Goal: Task Accomplishment & Management: Complete application form

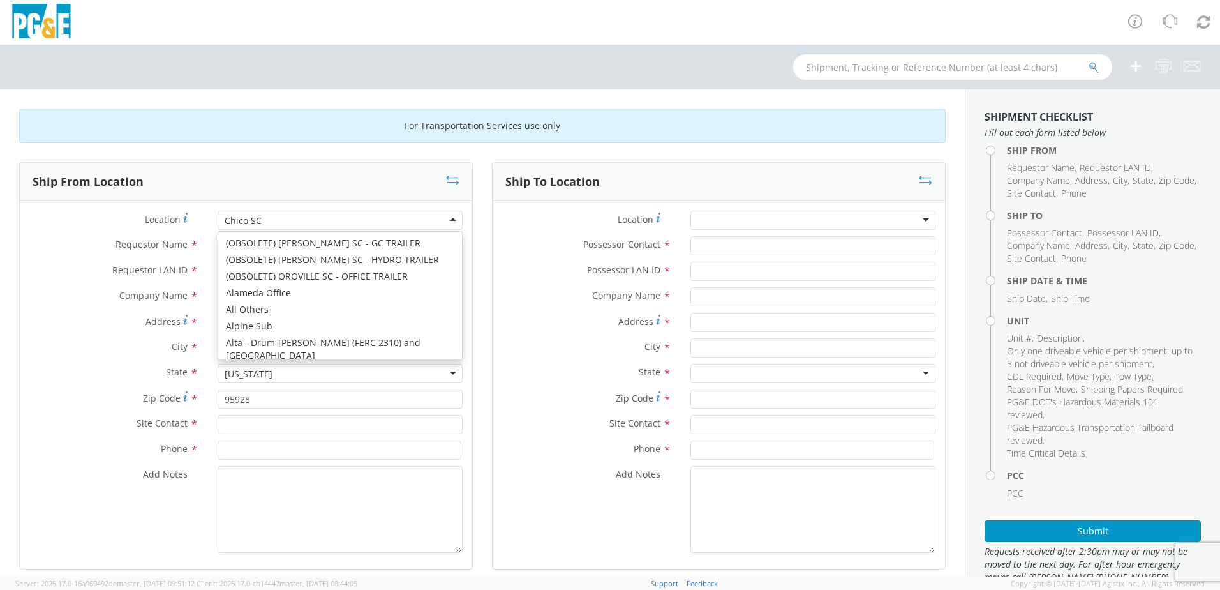
scroll to position [894, 0]
click at [38, 297] on label "Company Name *" at bounding box center [114, 295] width 188 height 17
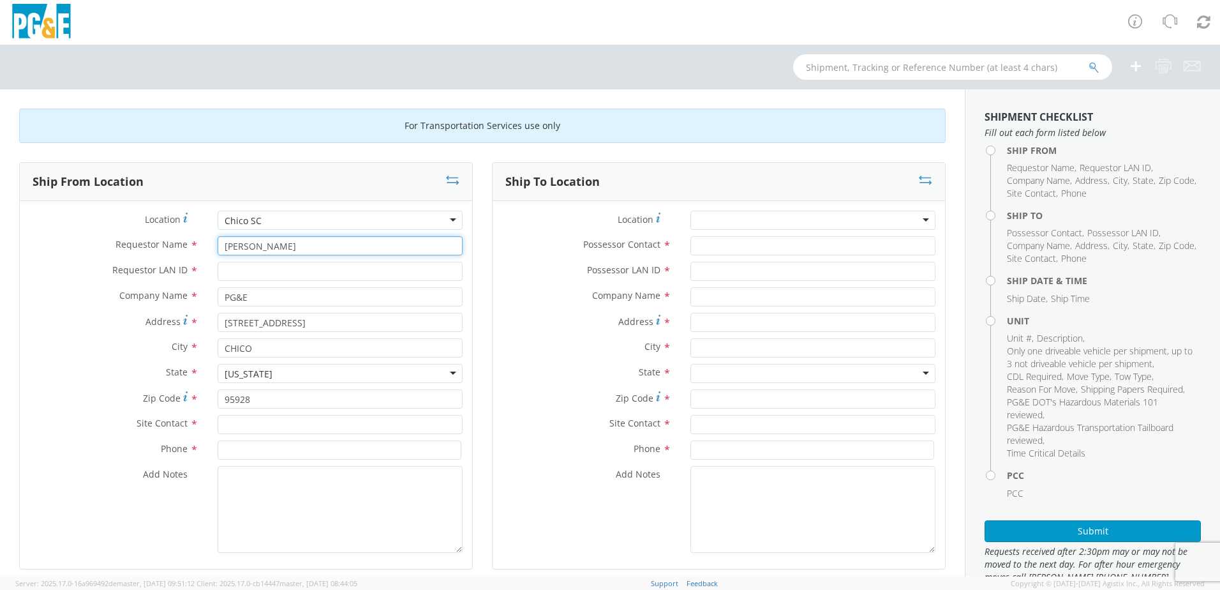
drag, startPoint x: 262, startPoint y: 249, endPoint x: 139, endPoint y: 247, distance: 122.5
click at [139, 247] on div "Requestor Name * [PERSON_NAME]" at bounding box center [246, 245] width 452 height 19
type input "[PERSON_NAME]"
click at [239, 269] on input "Requestor LAN ID *" at bounding box center [340, 271] width 245 height 19
type input "DRTM"
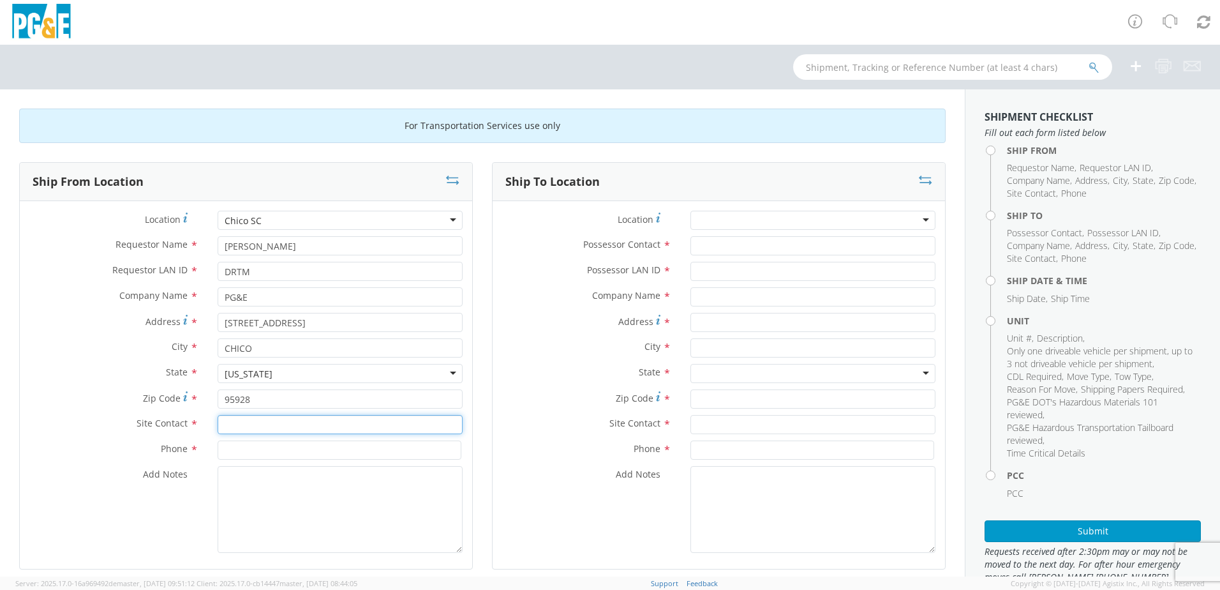
click at [259, 426] on input "text" at bounding box center [340, 424] width 245 height 19
click at [251, 452] on div "searching..." at bounding box center [340, 448] width 244 height 19
type input "[PERSON_NAME]"
click at [227, 496] on textarea "Add Notes *" at bounding box center [340, 509] width 245 height 87
click at [252, 454] on input at bounding box center [340, 449] width 244 height 19
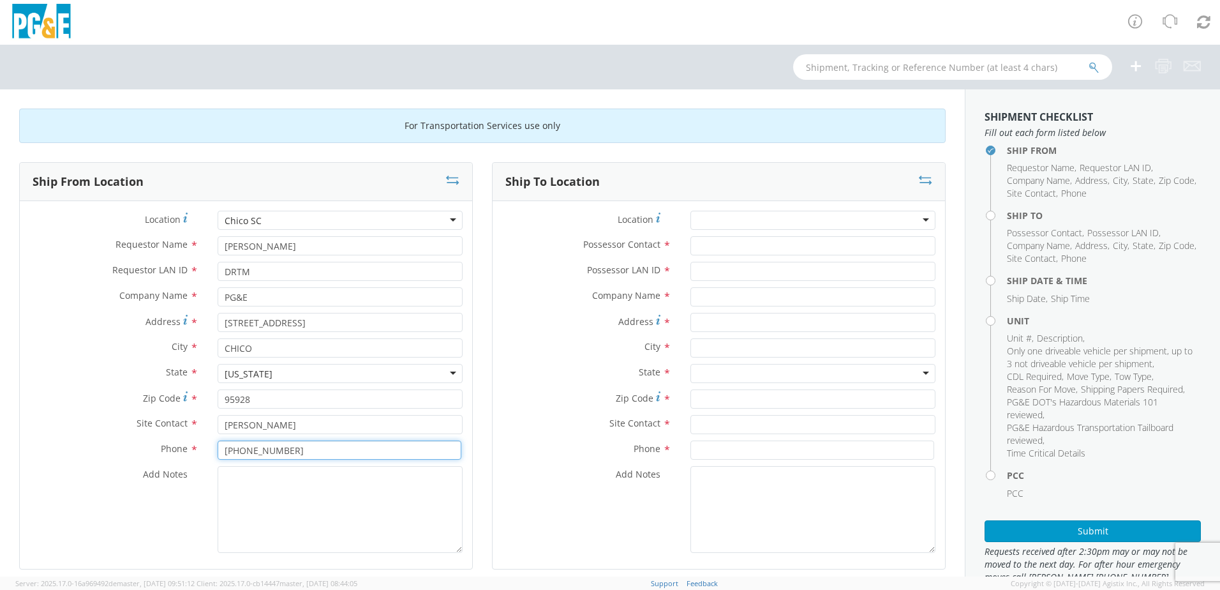
click at [256, 451] on input "[PHONE_NUMBER]" at bounding box center [340, 449] width 244 height 19
type input "[PHONE_NUMBER]"
click at [720, 223] on div at bounding box center [812, 220] width 245 height 19
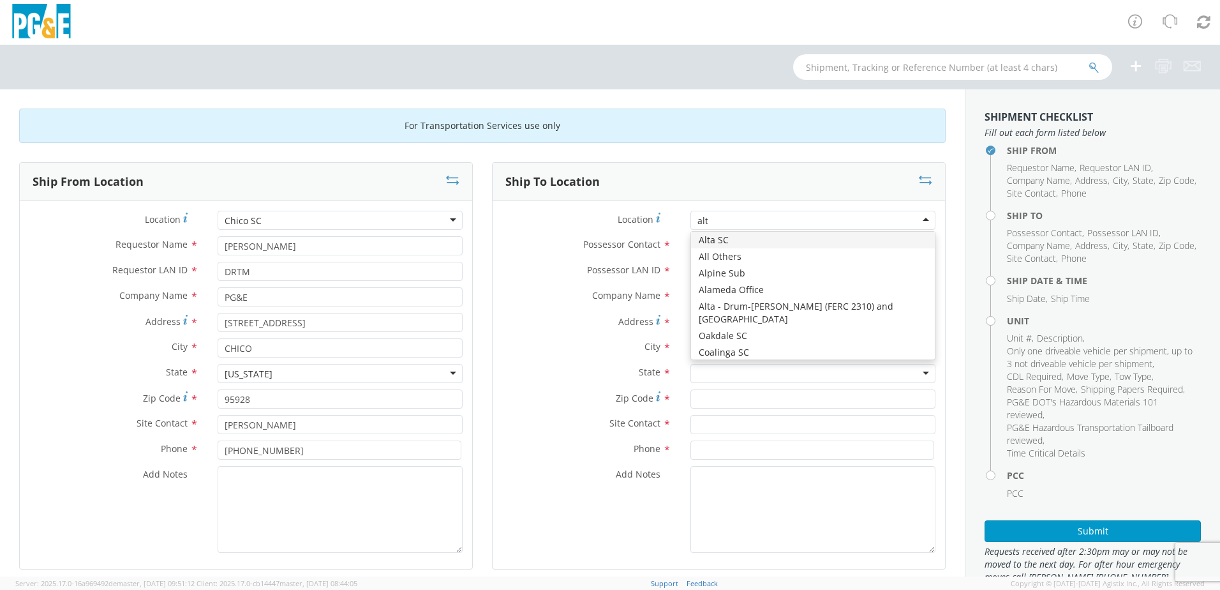
scroll to position [0, 0]
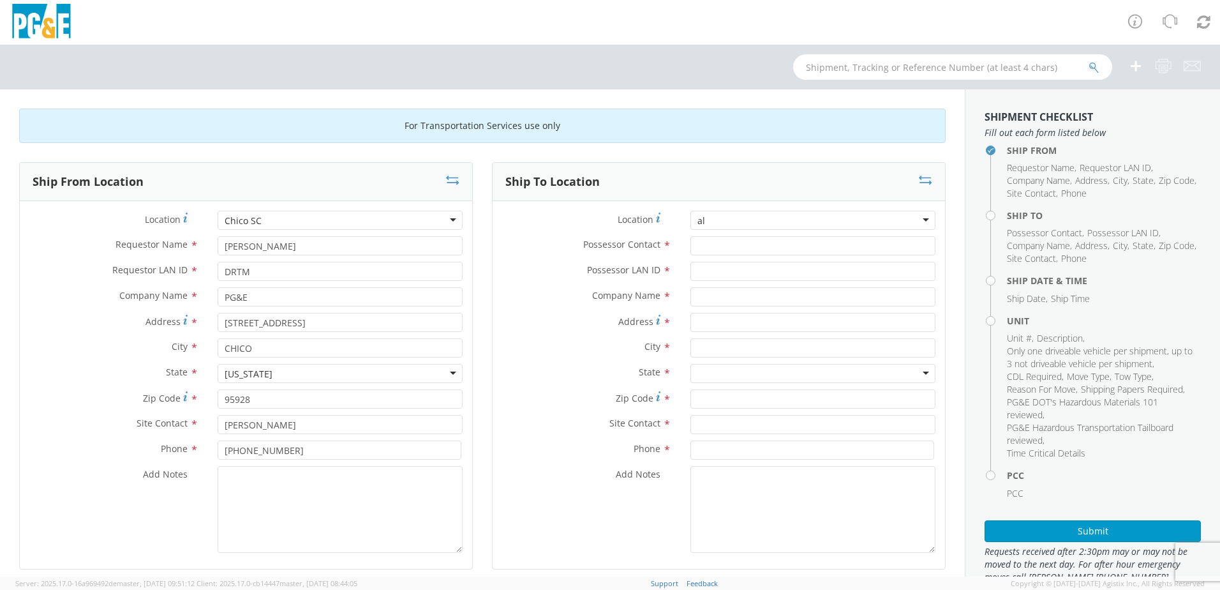
type input "a"
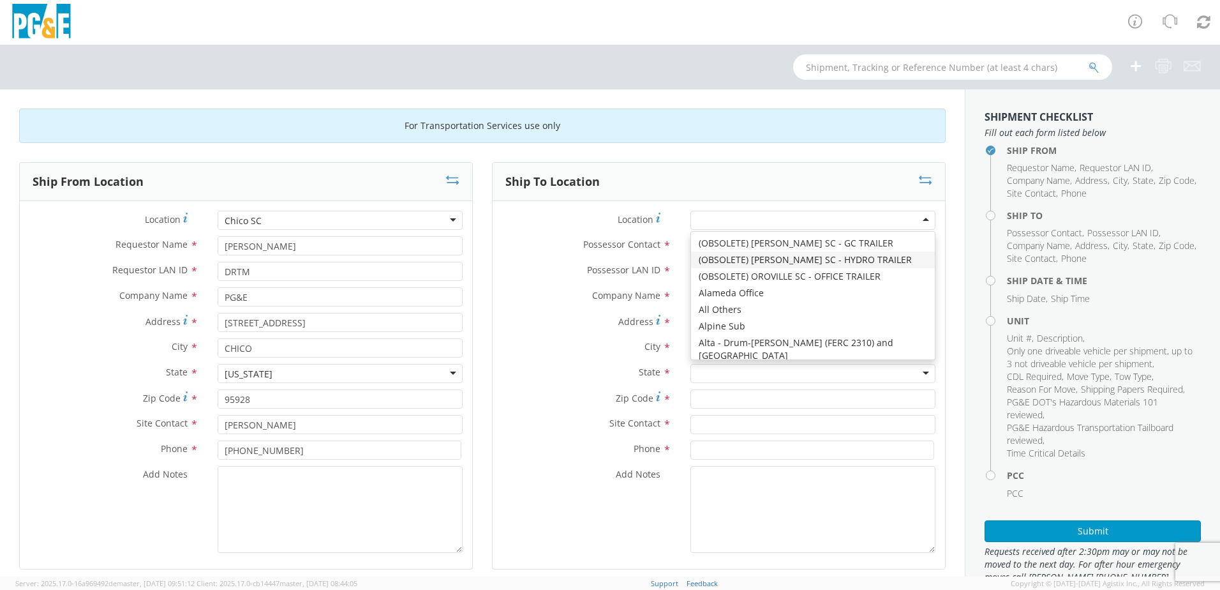
click at [534, 237] on label "Possessor Contact *" at bounding box center [587, 244] width 188 height 17
click at [690, 237] on input "Possessor Contact *" at bounding box center [812, 245] width 245 height 19
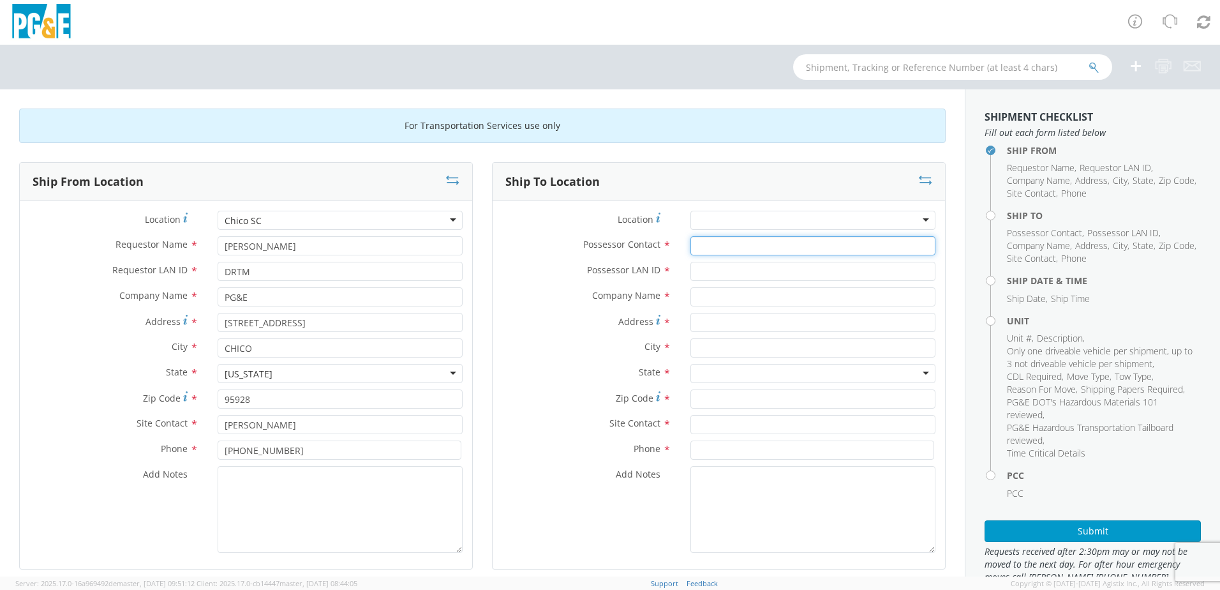
click at [719, 251] on input "Possessor Contact *" at bounding box center [812, 245] width 245 height 19
type input "[PERSON_NAME]"
click at [698, 295] on input "text" at bounding box center [812, 296] width 245 height 19
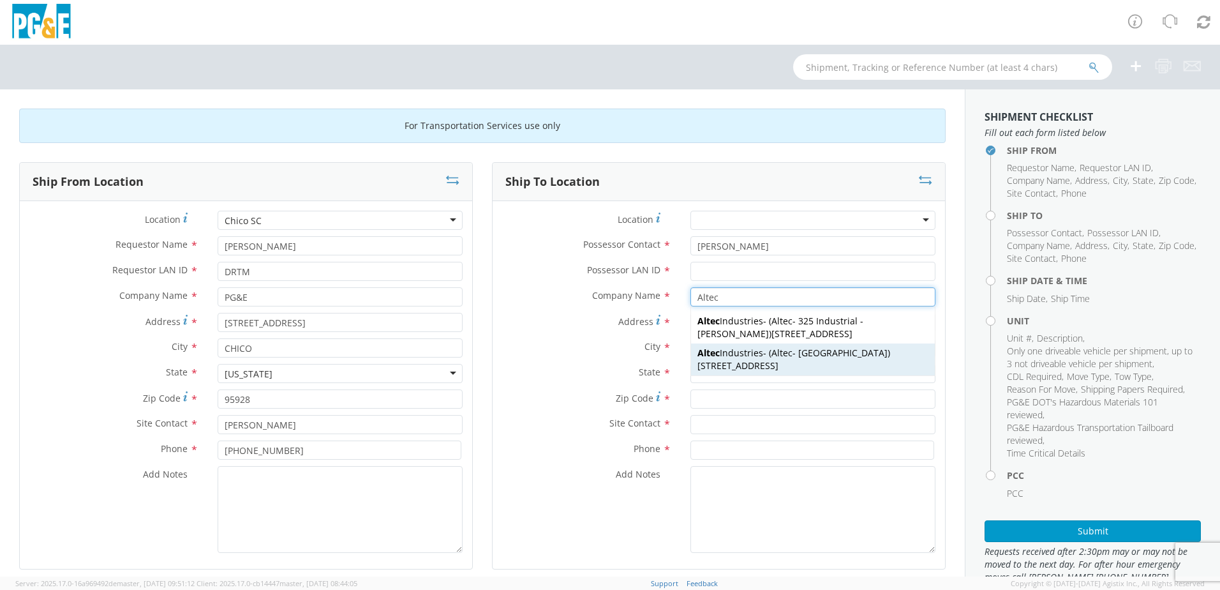
click at [772, 355] on strong "Altec" at bounding box center [782, 353] width 21 height 12
type input "Altec Industries"
type input "[STREET_ADDRESS]"
type input "[GEOGRAPHIC_DATA]"
type input "93308"
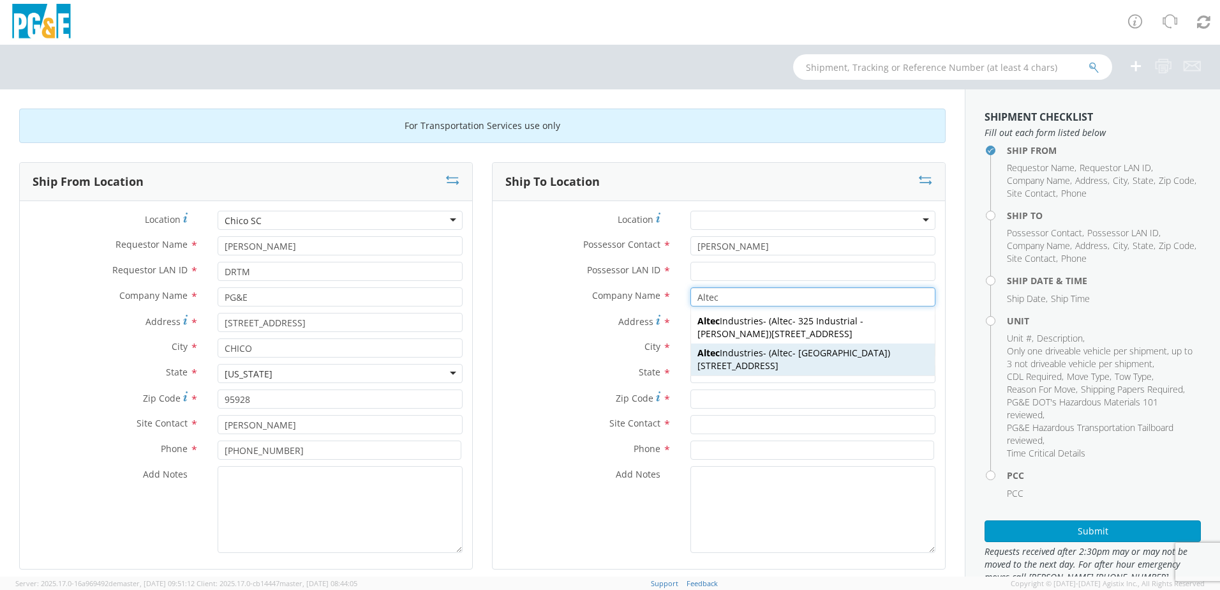
type input "Altec - [GEOGRAPHIC_DATA]"
type input "[PHONE_NUMBER]"
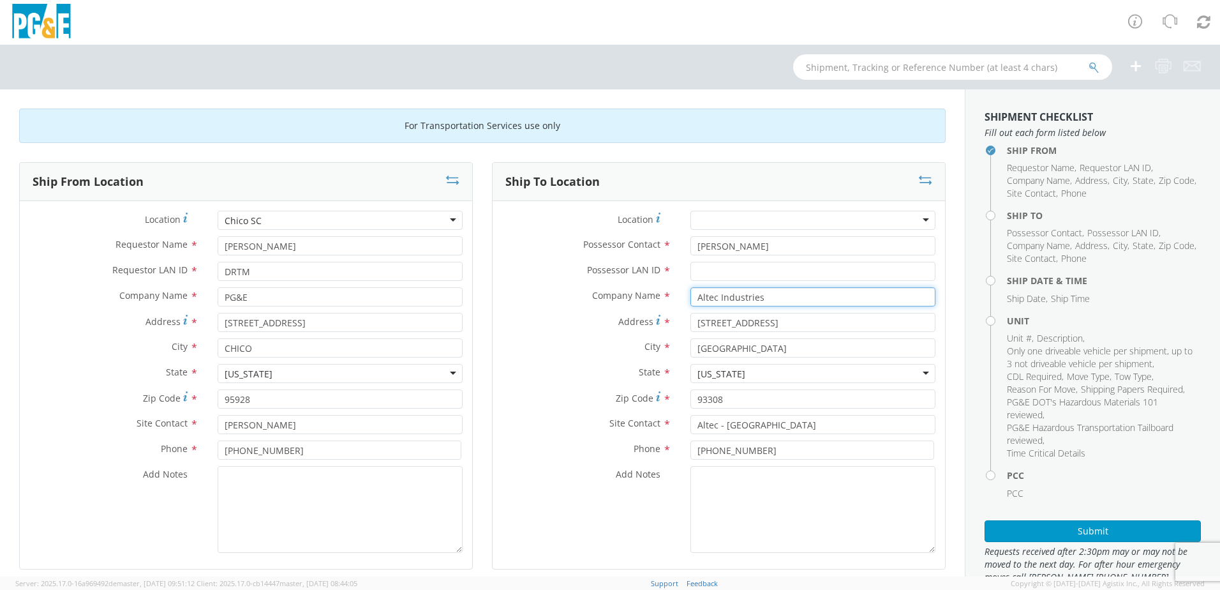
type input "Altec Industries"
click at [723, 275] on input "Possessor LAN ID *" at bounding box center [812, 271] width 245 height 19
type input "[PERSON_NAME]"
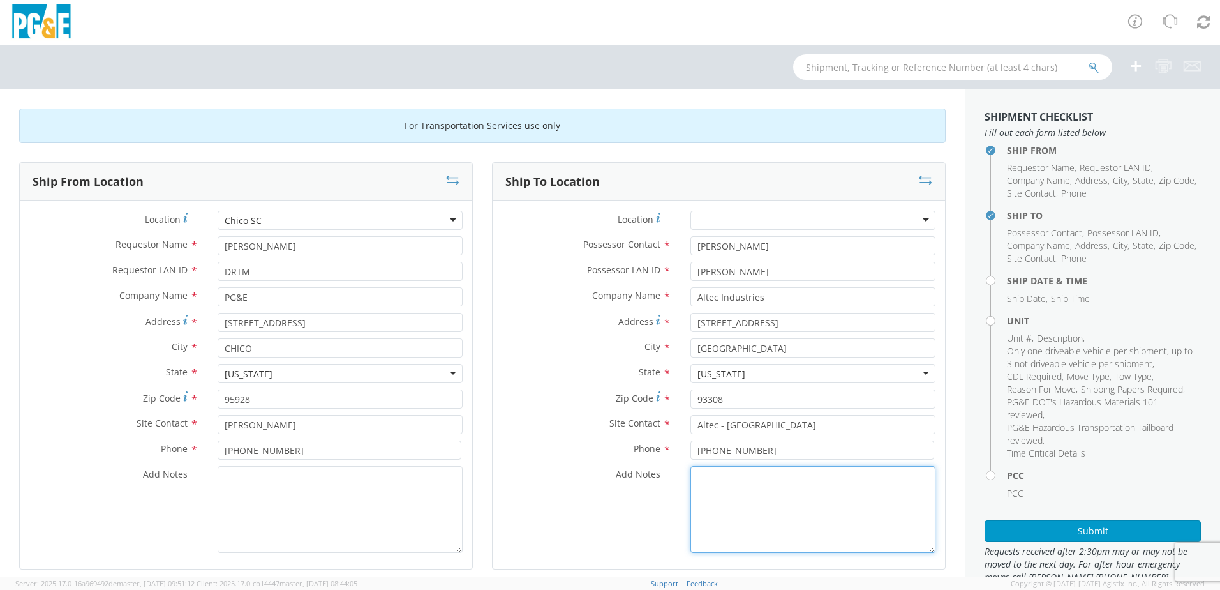
click at [749, 512] on textarea "Add Notes *" at bounding box center [812, 509] width 245 height 87
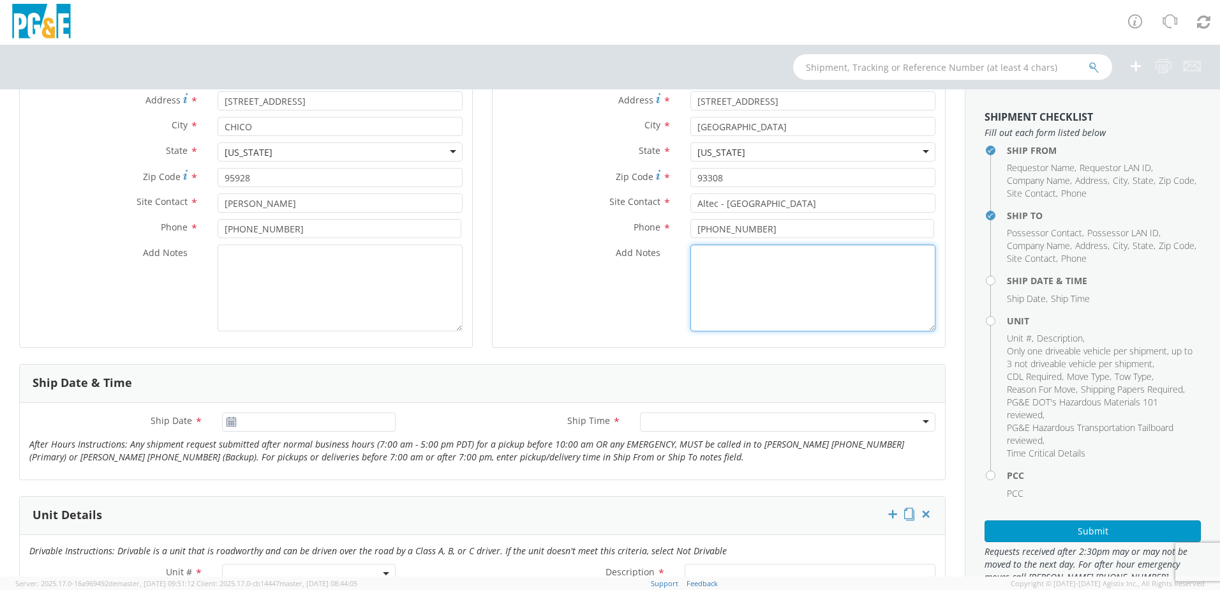
scroll to position [383, 0]
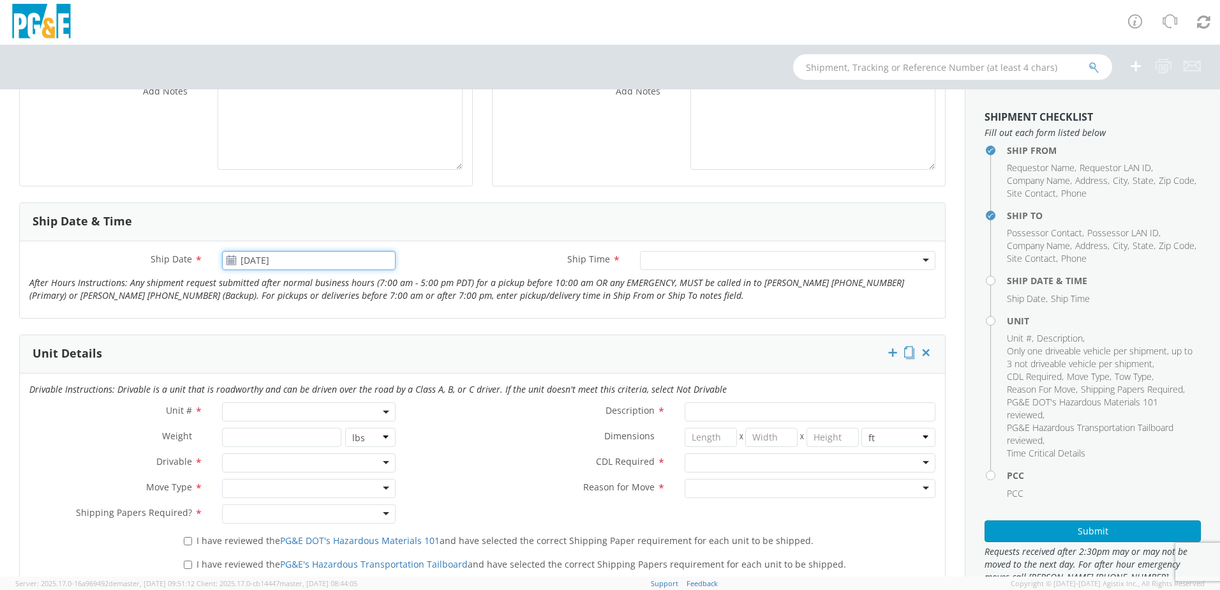
click at [258, 260] on input "[DATE]" at bounding box center [309, 260] width 174 height 19
click at [283, 378] on td "19" at bounding box center [285, 379] width 22 height 19
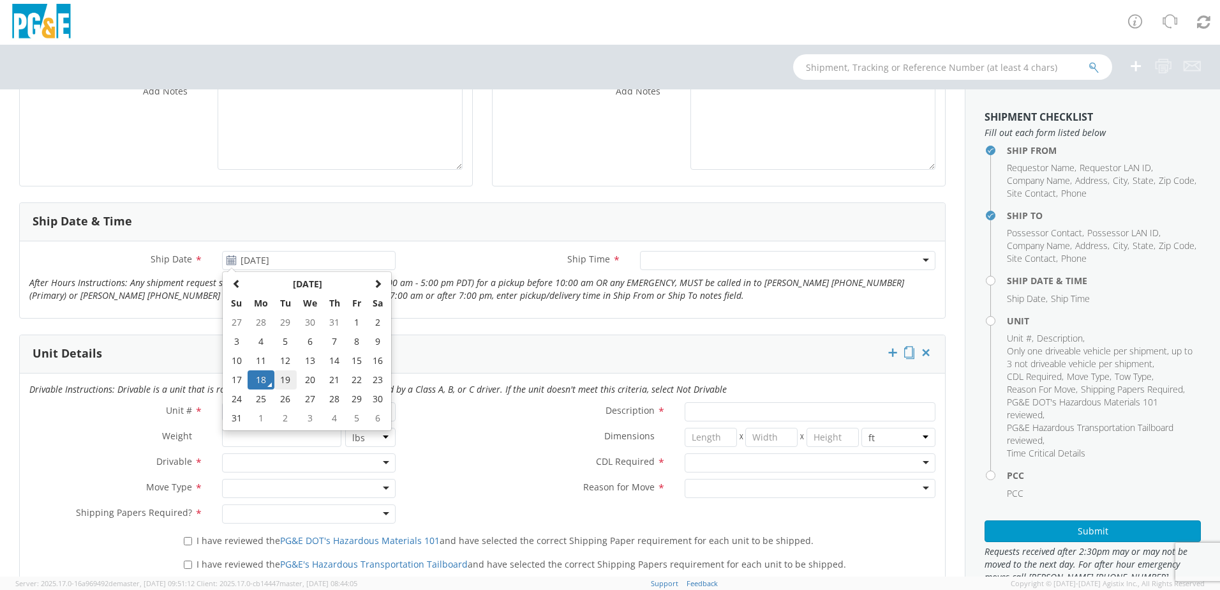
type input "[DATE]"
click at [649, 261] on div at bounding box center [787, 260] width 295 height 19
type input "B"
click at [255, 414] on span at bounding box center [309, 411] width 174 height 19
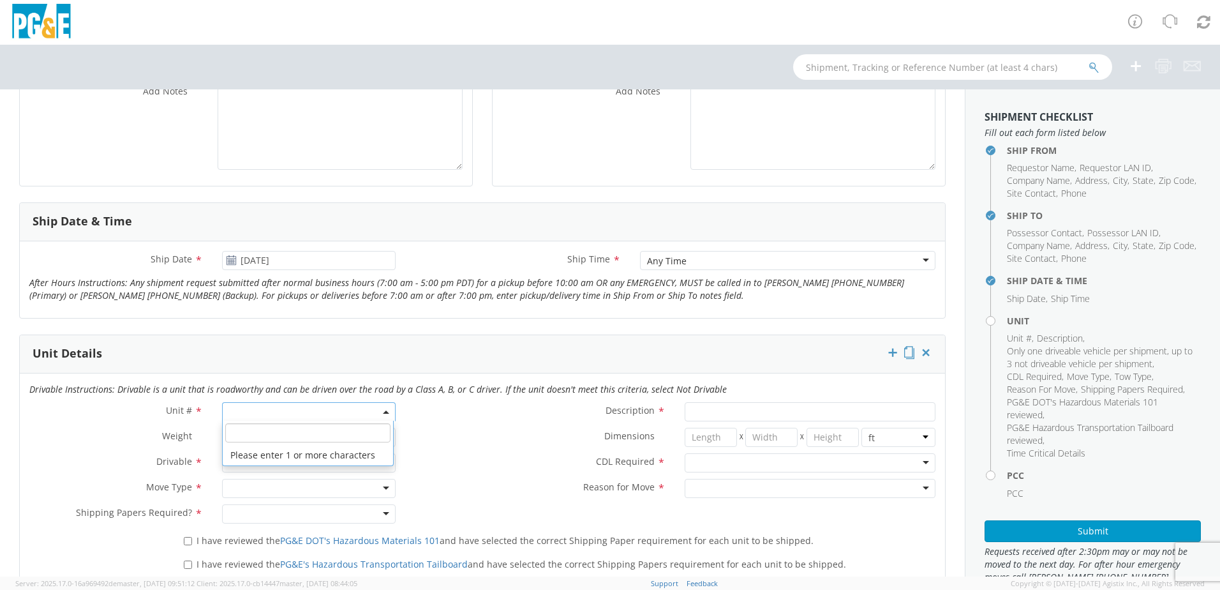
click at [263, 433] on input "search" at bounding box center [307, 432] width 165 height 19
type input "B26126"
type input "TRUCK; MEDIUM LINE 4X4"
type input "56000"
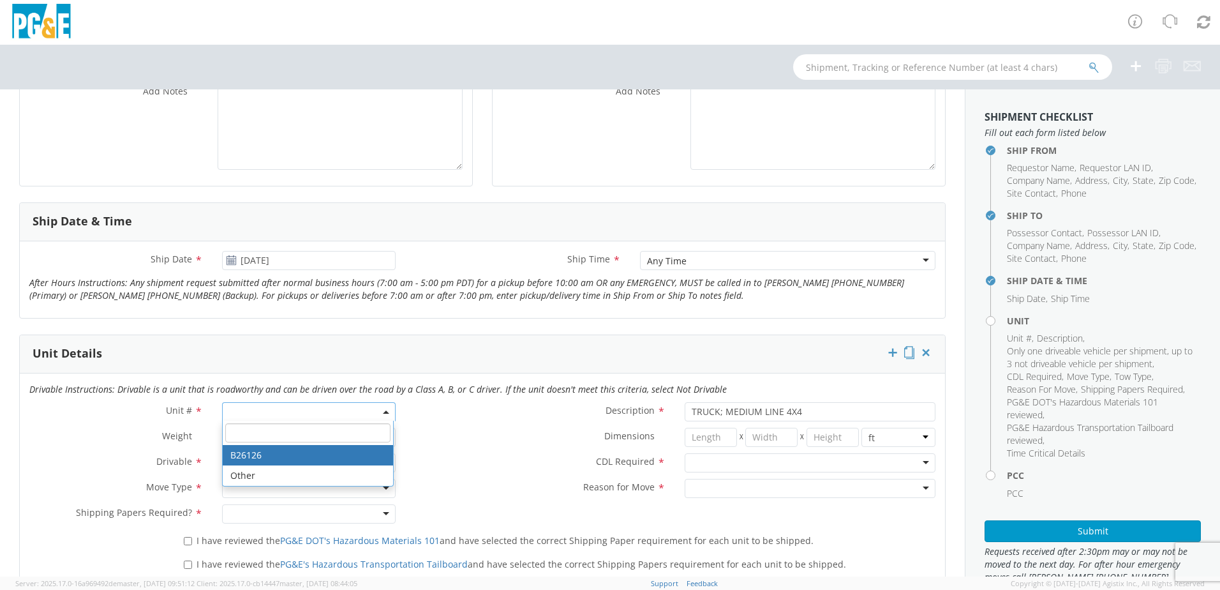
select select "B26126"
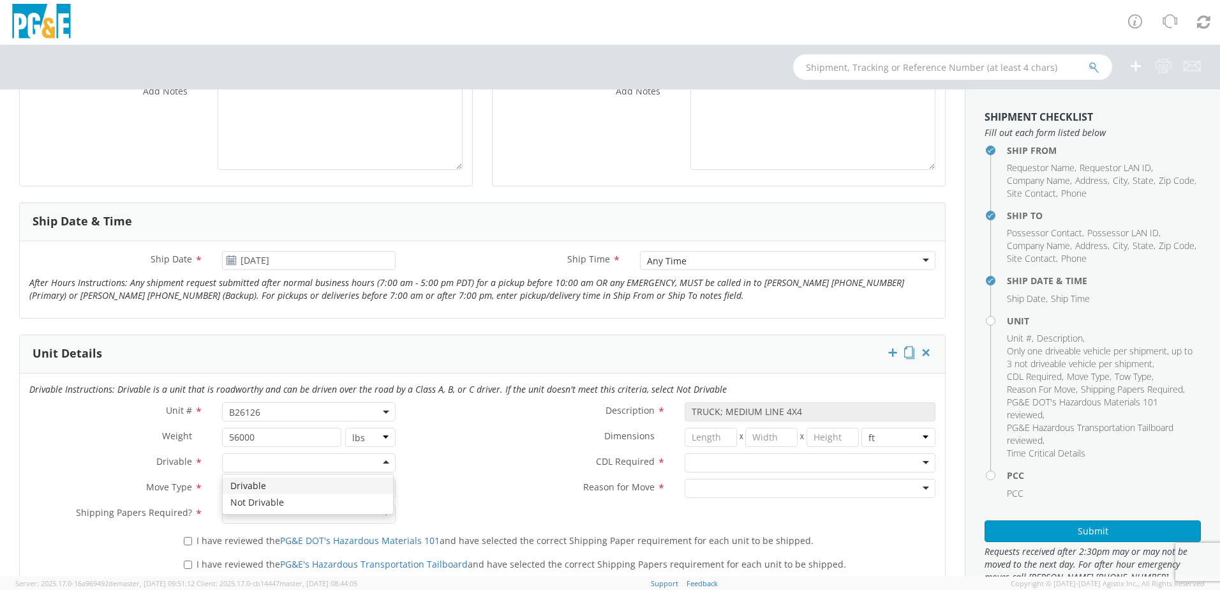
click at [378, 466] on div at bounding box center [309, 462] width 174 height 19
click at [379, 487] on div at bounding box center [309, 488] width 174 height 19
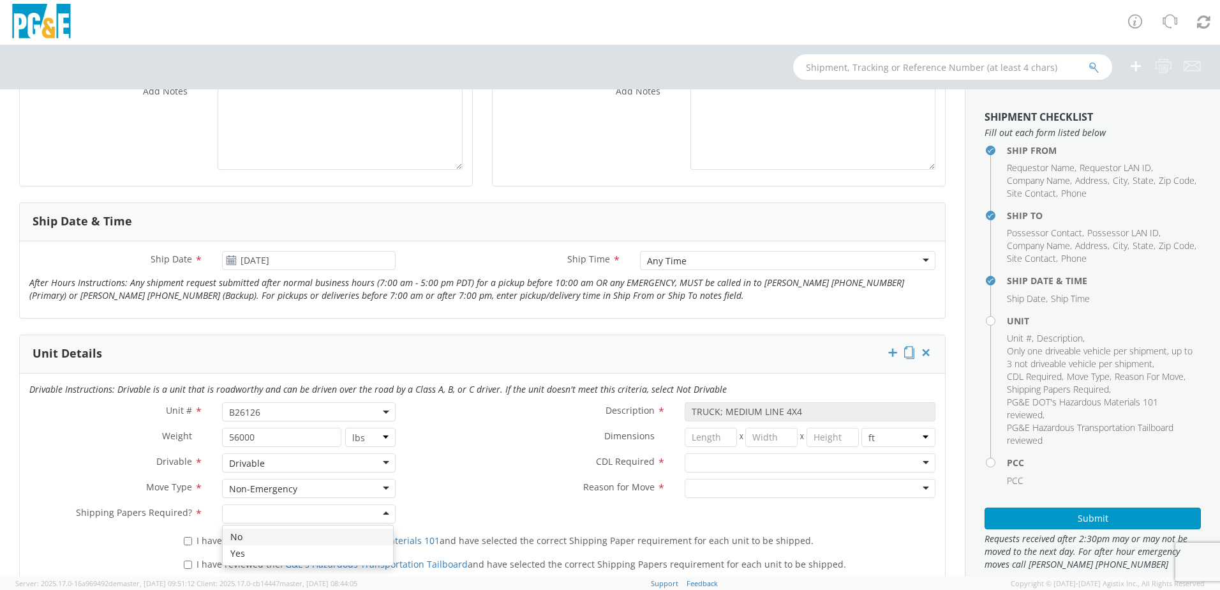
click at [382, 511] on div at bounding box center [309, 513] width 174 height 19
click at [187, 543] on input "I have reviewed the PG&E DOT's Hazardous Materials 101 and have selected the co…" at bounding box center [188, 541] width 8 height 8
checkbox input "true"
click at [187, 564] on input "I have reviewed the PG&E's Hazardous Transportation Tailboard and have selected…" at bounding box center [188, 564] width 8 height 8
checkbox input "true"
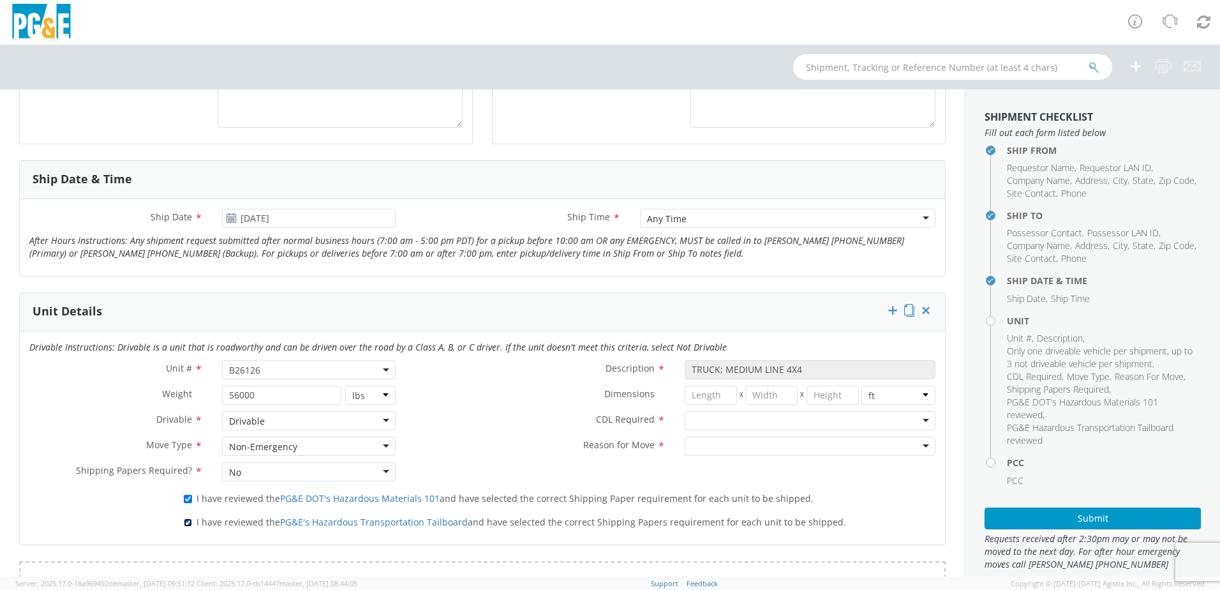
scroll to position [447, 0]
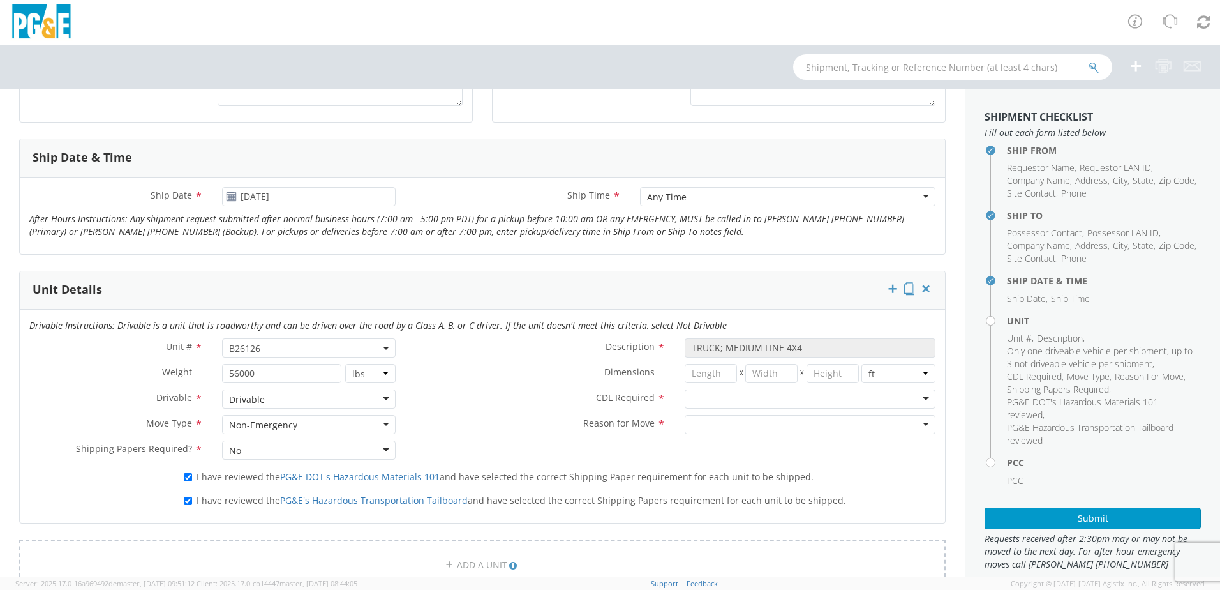
click at [916, 399] on div at bounding box center [810, 398] width 251 height 19
click at [921, 426] on div at bounding box center [810, 424] width 251 height 19
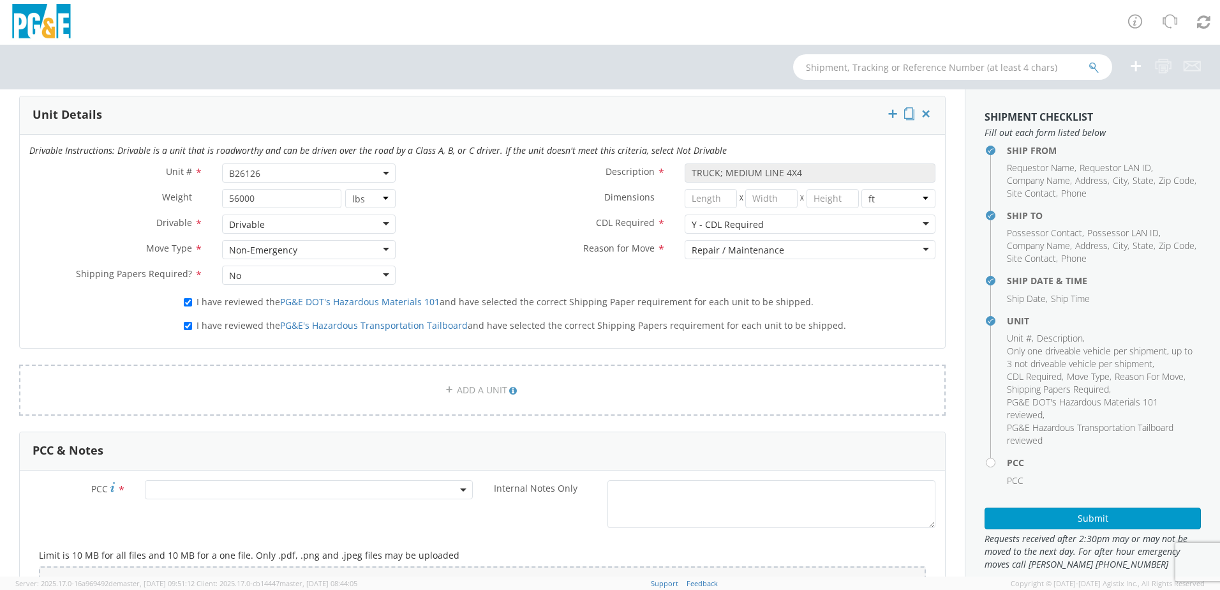
scroll to position [830, 0]
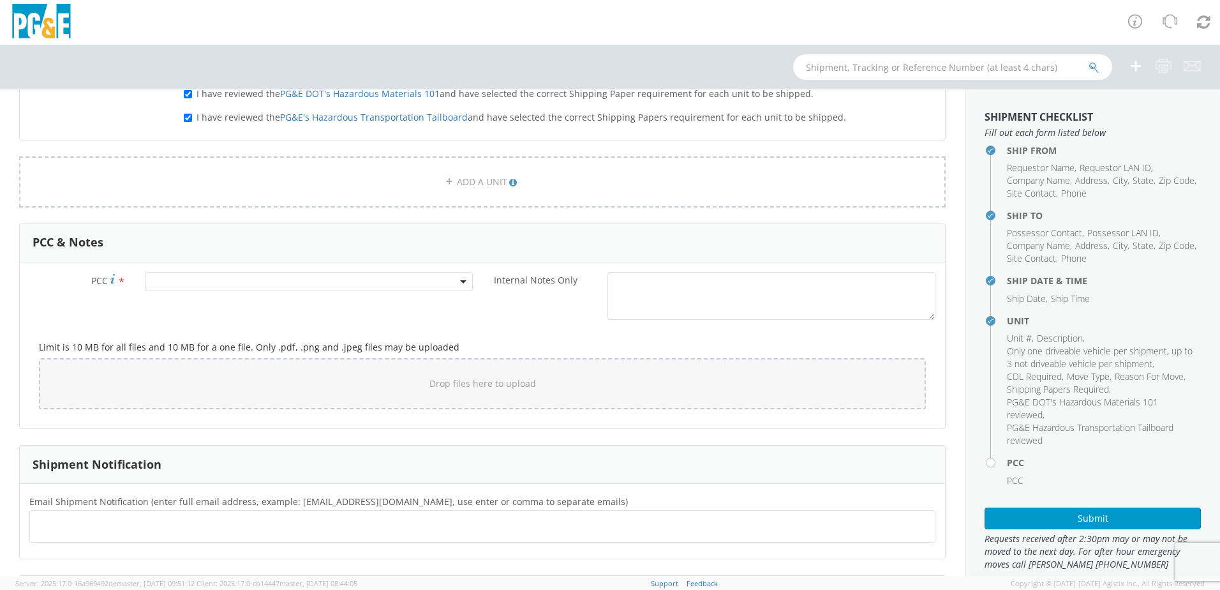
click at [200, 283] on span at bounding box center [309, 281] width 328 height 19
click at [199, 307] on input "number" at bounding box center [307, 302] width 318 height 19
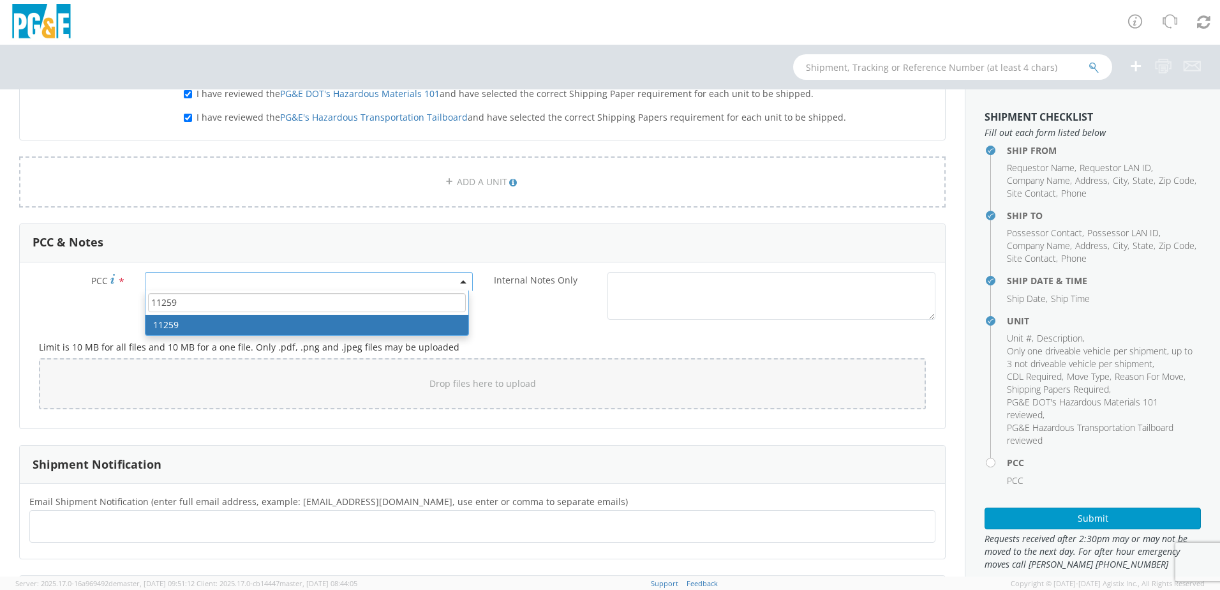
type input "11259"
select select "11259"
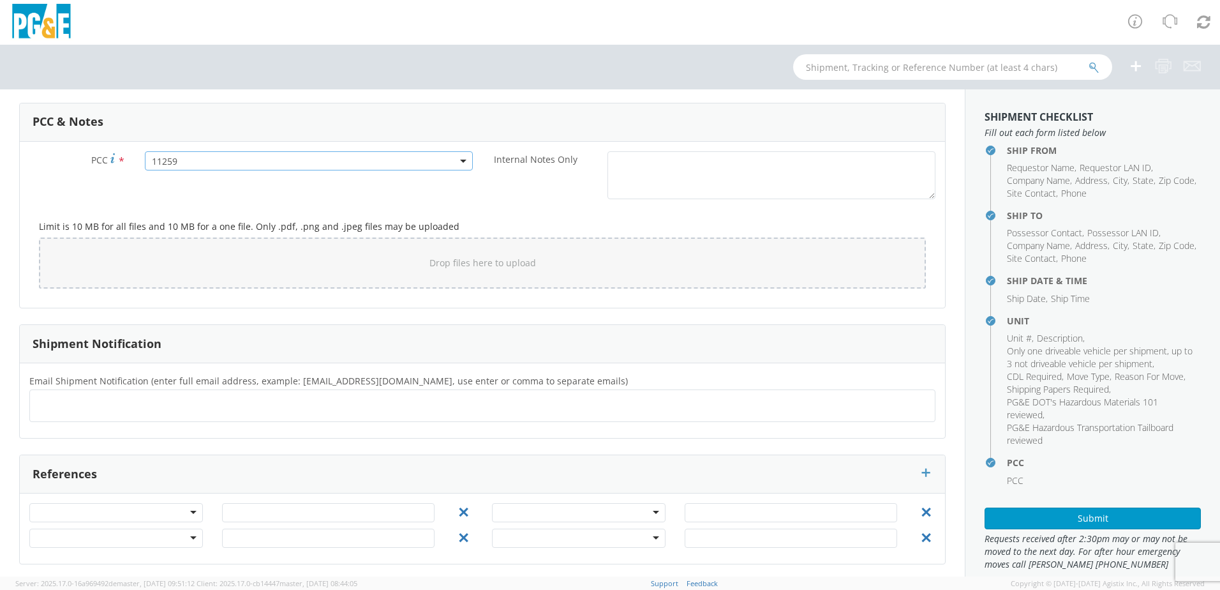
scroll to position [954, 0]
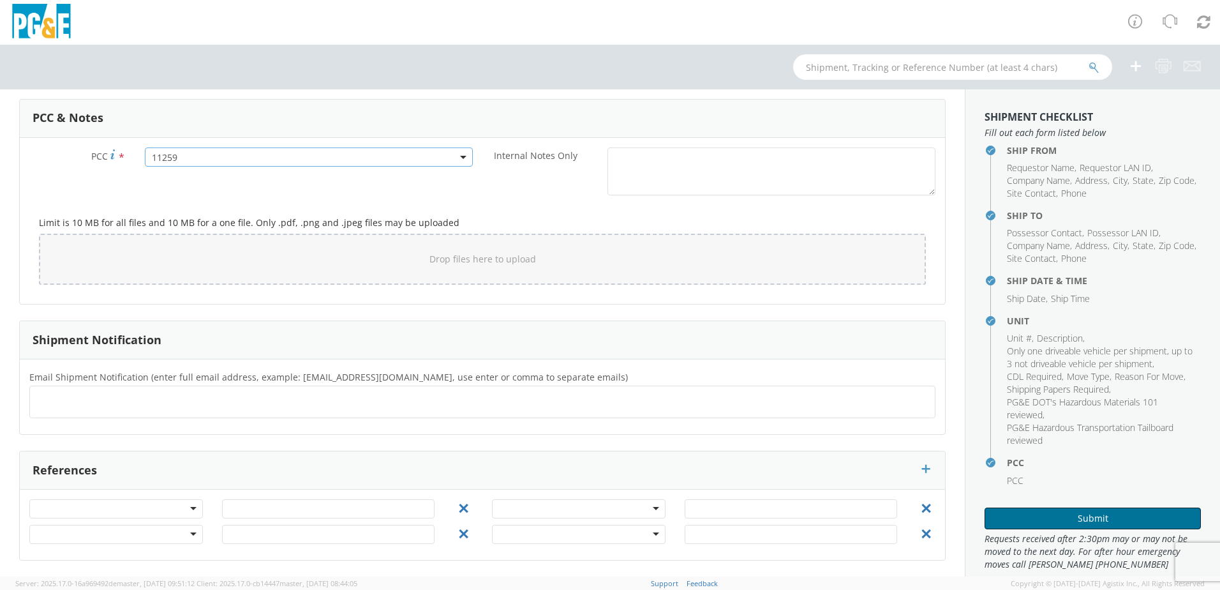
click at [1086, 515] on button "Submit" at bounding box center [1093, 518] width 216 height 22
